Goal: Task Accomplishment & Management: Manage account settings

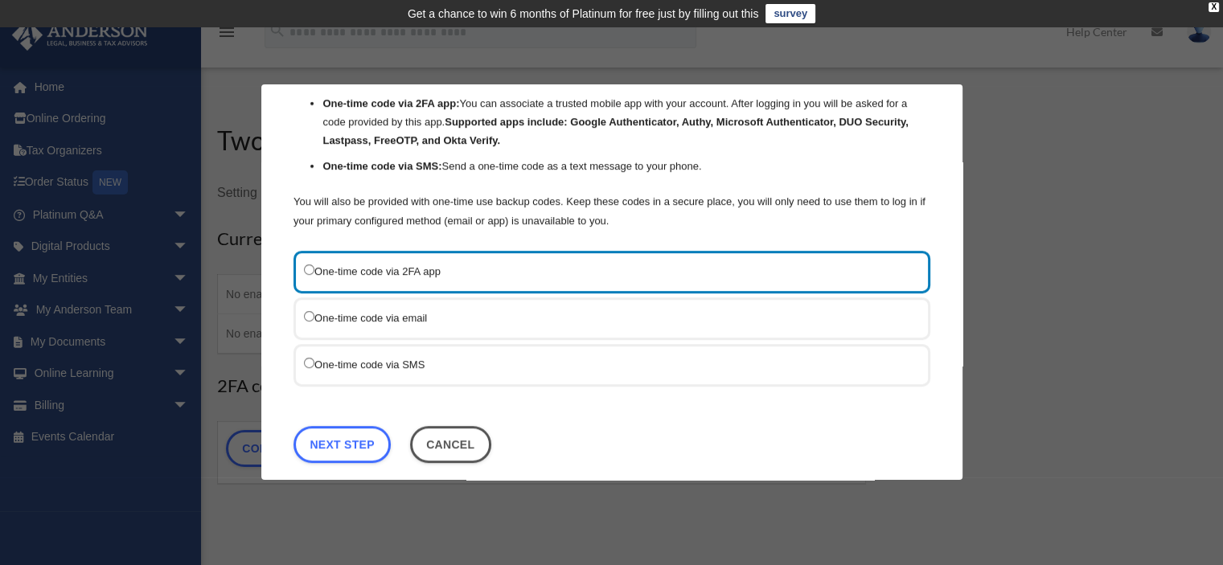
scroll to position [137, 0]
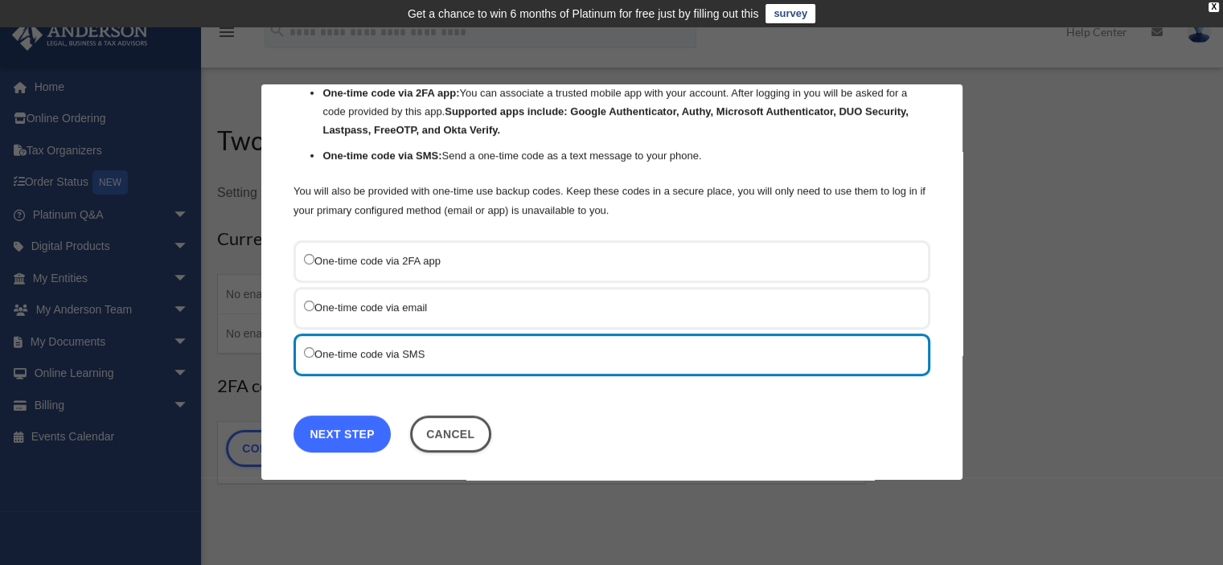
click at [372, 431] on link "Next Step" at bounding box center [342, 434] width 97 height 37
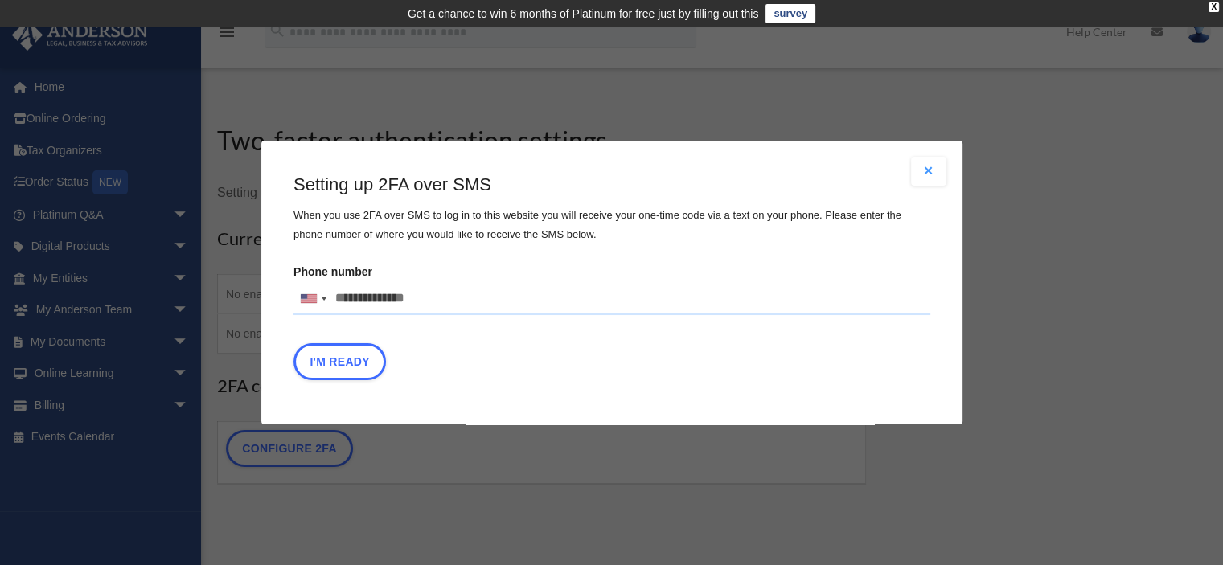
drag, startPoint x: 435, startPoint y: 289, endPoint x: 216, endPoint y: 265, distance: 220.0
click at [216, 265] on div "Are you sure? Any unsaved changes will be lost! Yes No Choose the 2FA method Th…" at bounding box center [611, 282] width 1223 height 565
type input "**********"
click at [352, 356] on button "I'm Ready" at bounding box center [340, 361] width 93 height 37
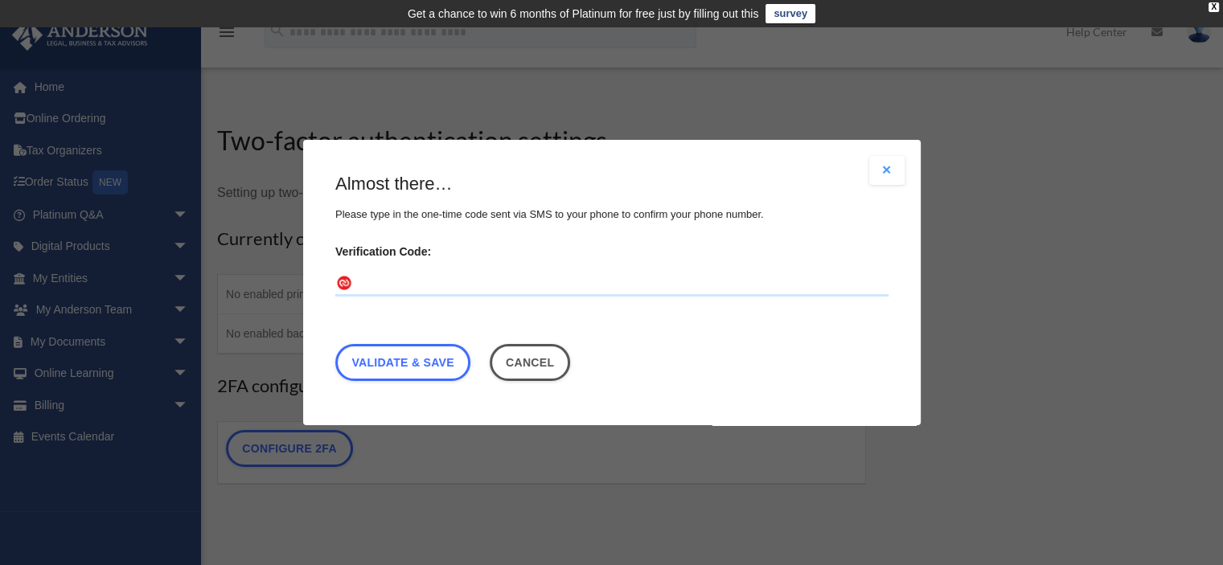
click at [450, 286] on input "Verification Code:" at bounding box center [611, 284] width 553 height 26
type input "******"
click at [425, 359] on link "Validate & Save" at bounding box center [402, 362] width 135 height 37
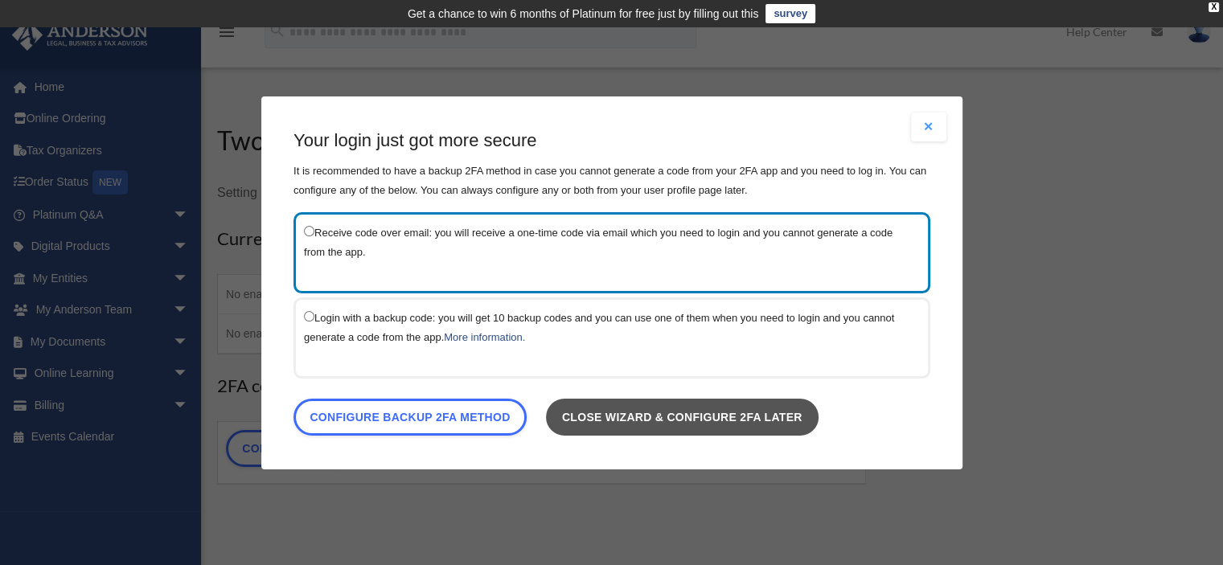
click at [696, 417] on link "Close wizard & configure 2FA later" at bounding box center [681, 416] width 273 height 37
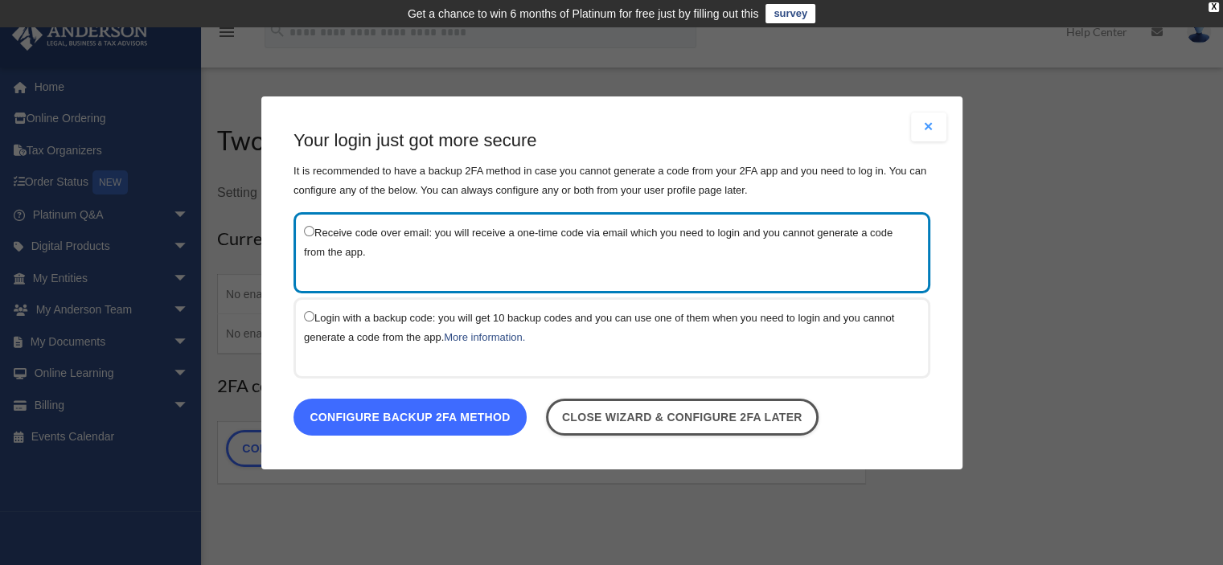
click at [436, 408] on link "Configure backup 2FA method" at bounding box center [410, 416] width 233 height 37
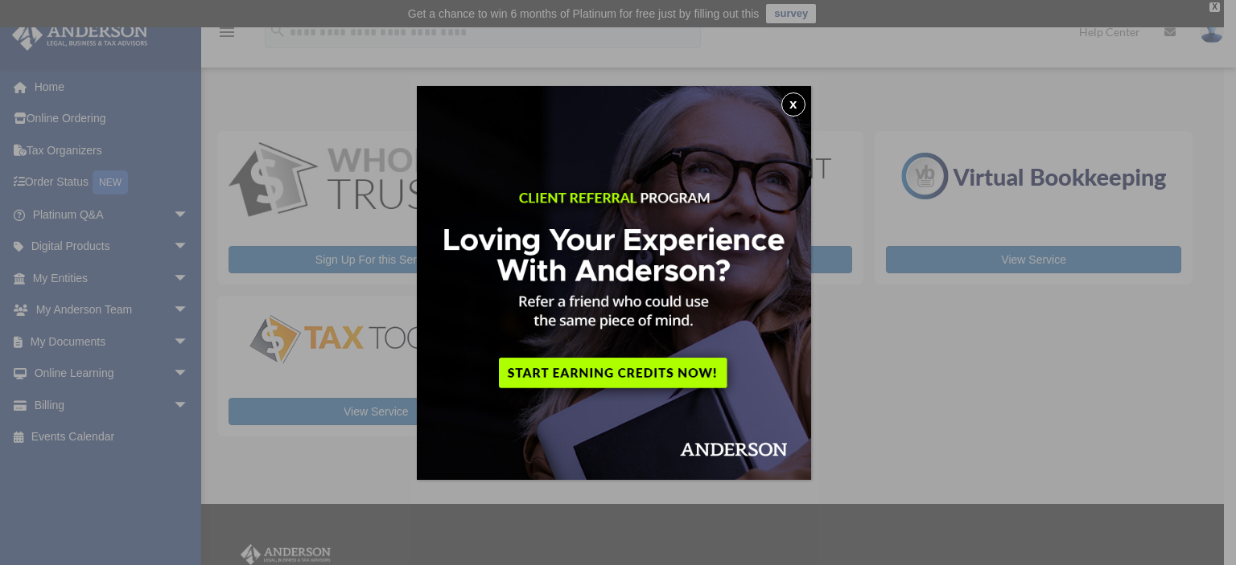
click at [801, 105] on button "x" at bounding box center [793, 105] width 24 height 24
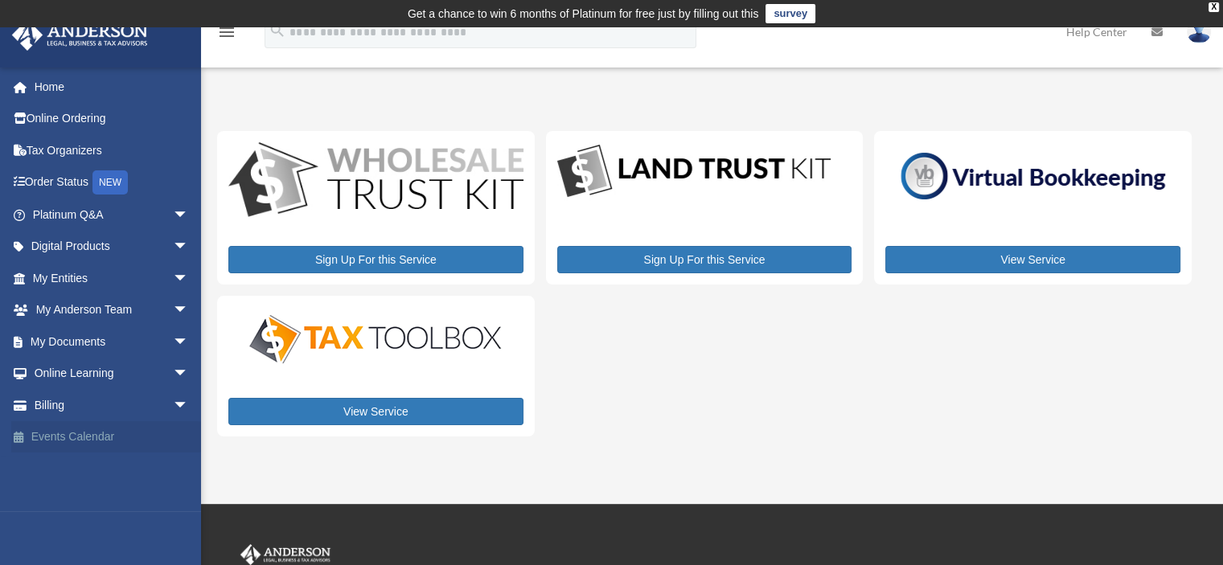
click at [97, 435] on link "Events Calendar" at bounding box center [112, 438] width 202 height 32
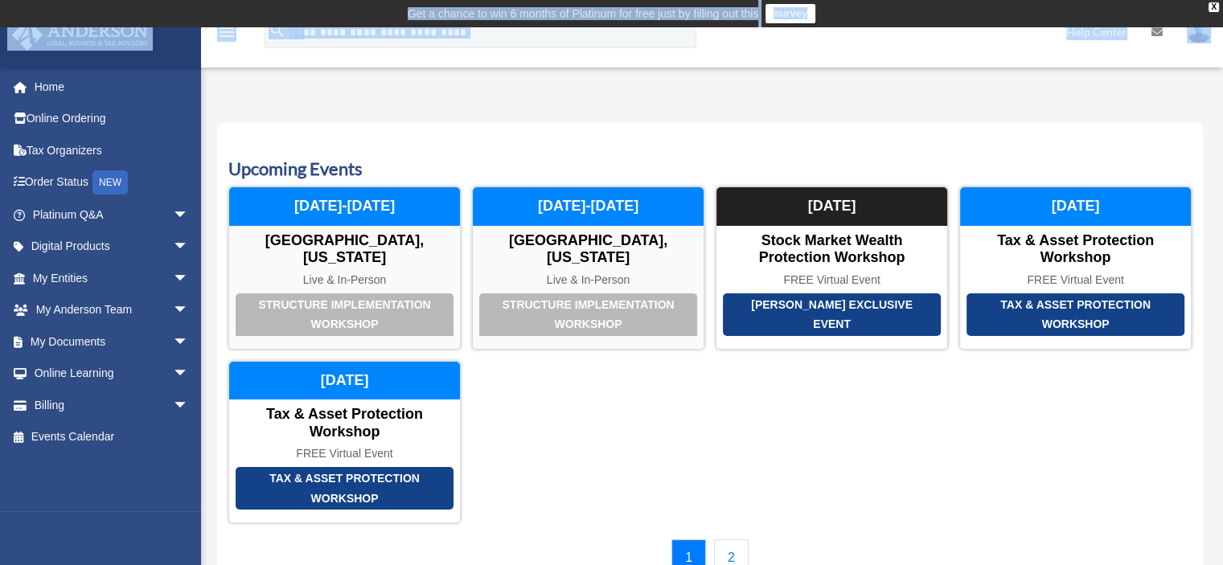
drag, startPoint x: 0, startPoint y: 0, endPoint x: 525, endPoint y: -87, distance: 532.4
click at [525, 0] on html "X Get a chance to win 6 months of Platinum for free just by filling out this su…" at bounding box center [611, 479] width 1223 height 958
